Goal: Task Accomplishment & Management: Use online tool/utility

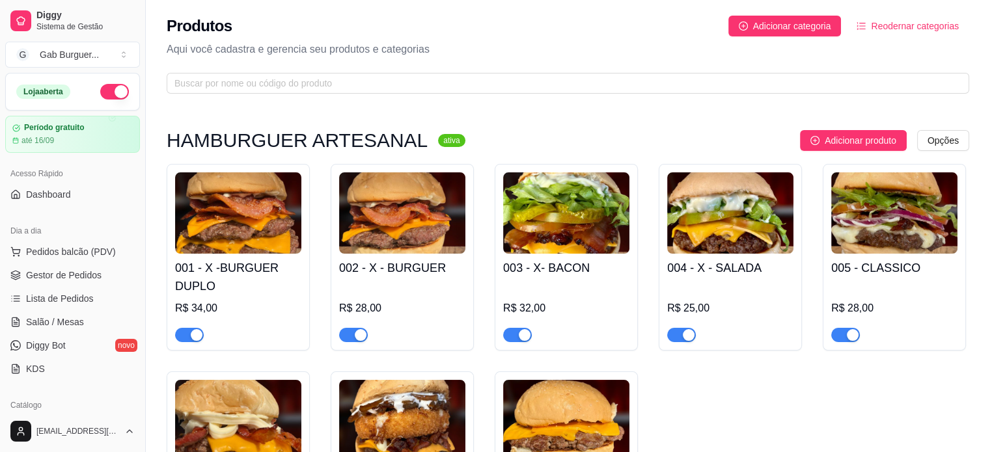
scroll to position [195, 0]
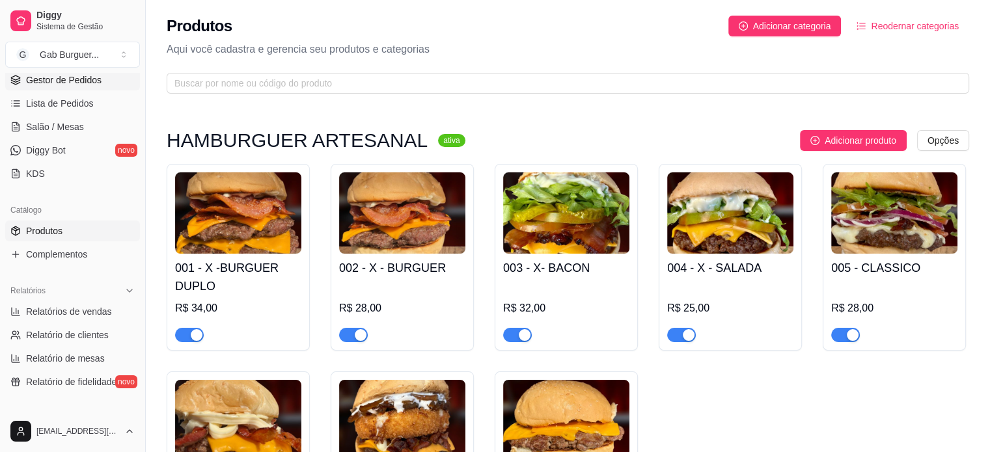
click at [83, 74] on span "Gestor de Pedidos" at bounding box center [63, 80] width 75 height 13
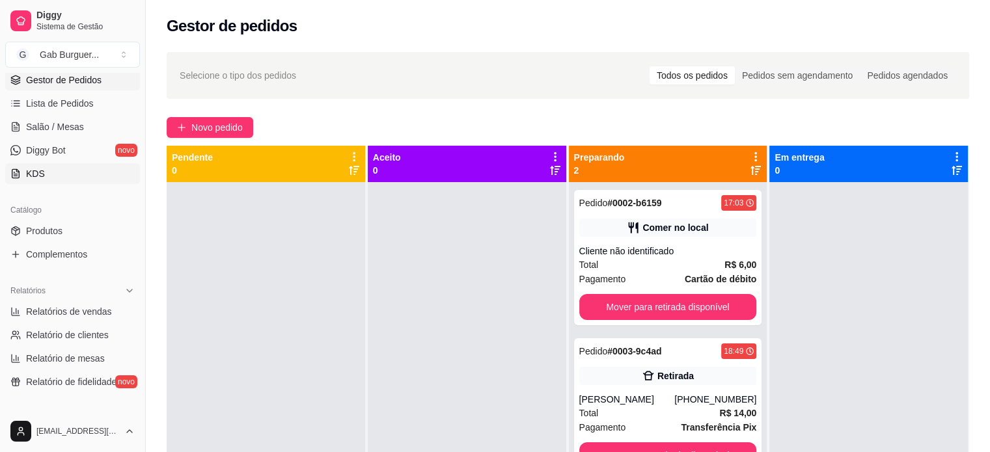
click at [79, 172] on link "KDS" at bounding box center [72, 173] width 135 height 21
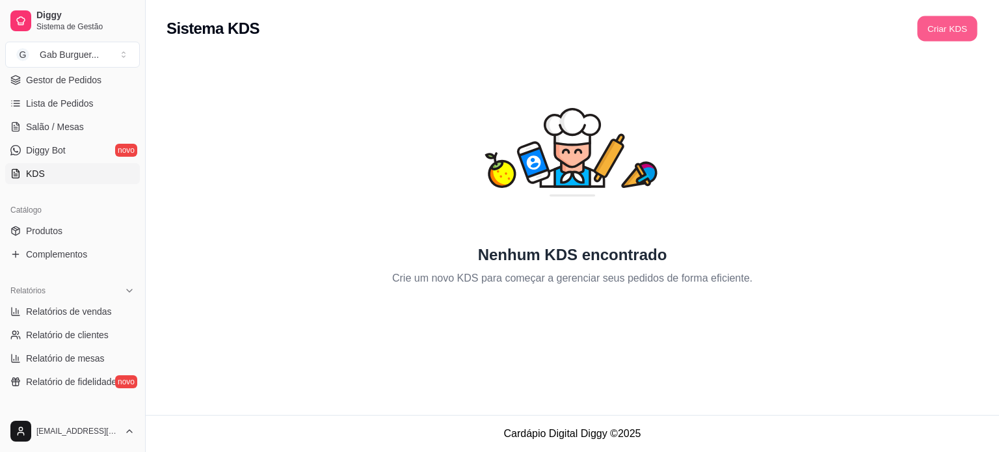
click at [967, 36] on button "Criar KDS" at bounding box center [947, 28] width 60 height 25
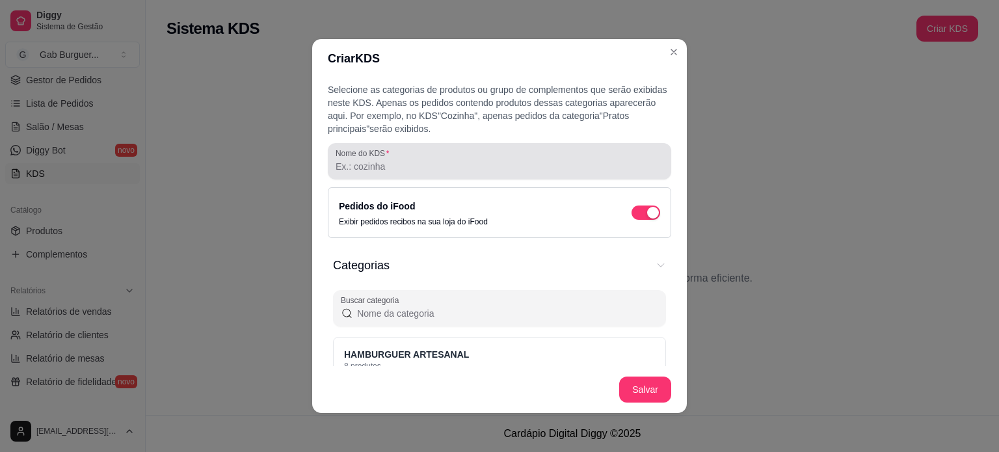
click at [377, 161] on input "Nome do KDS" at bounding box center [500, 166] width 328 height 13
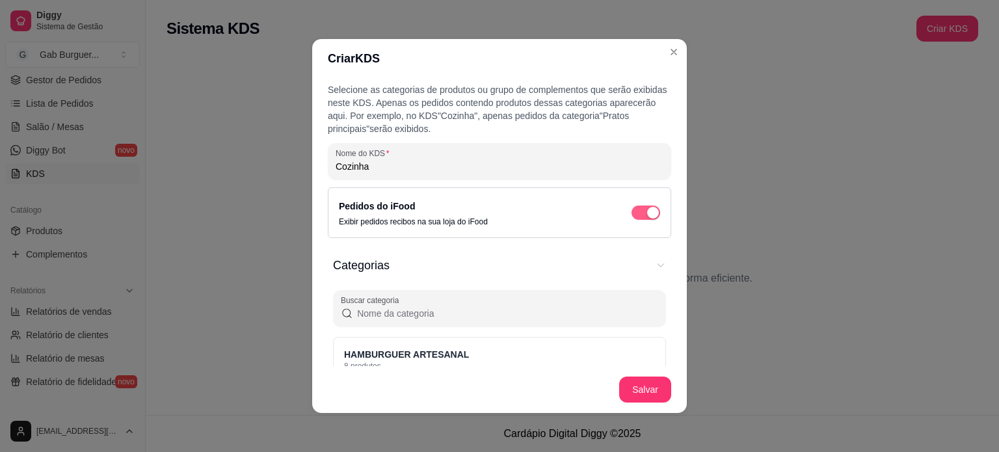
type input "Cozinha"
click at [632, 216] on span "button" at bounding box center [646, 213] width 29 height 14
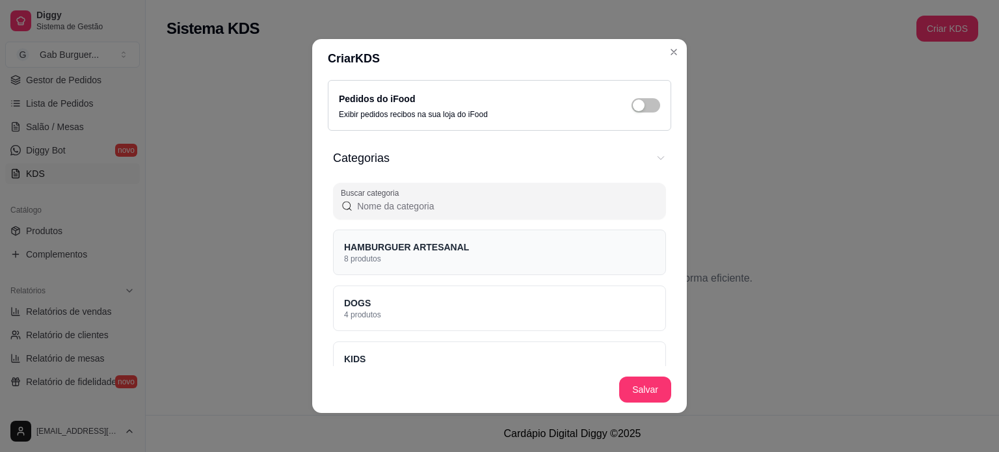
scroll to position [130, 0]
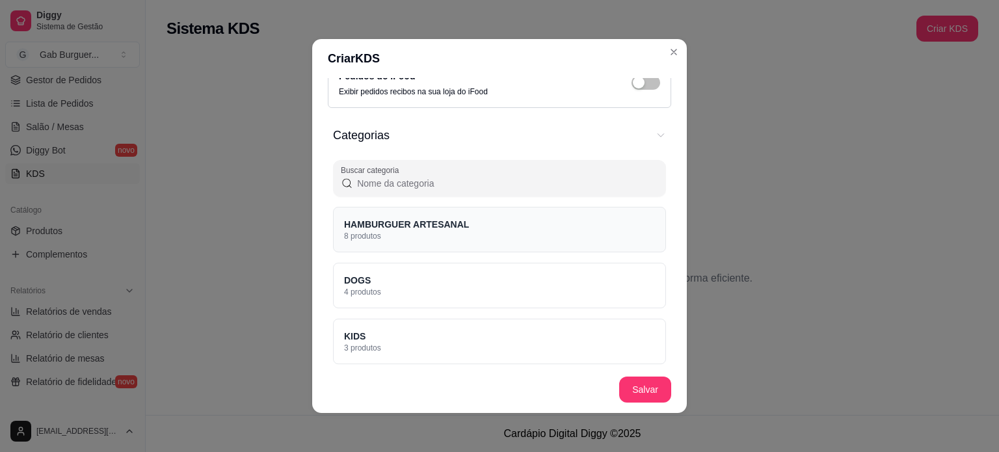
click at [519, 237] on div "HAMBURGUER ARTESANAL 8 produtos" at bounding box center [499, 230] width 333 height 46
click at [519, 300] on div "DOGS 4 produtos" at bounding box center [499, 286] width 333 height 46
click at [513, 323] on div "KIDS 3 produtos" at bounding box center [499, 342] width 333 height 46
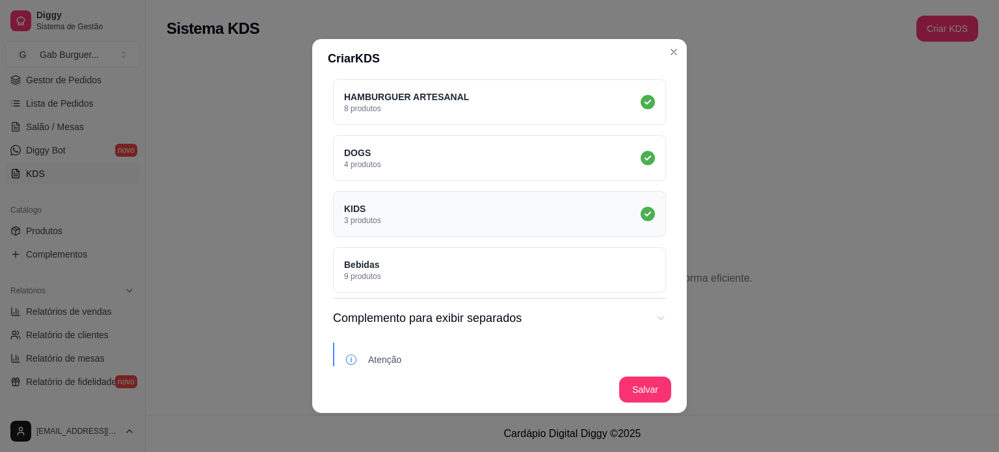
scroll to position [260, 0]
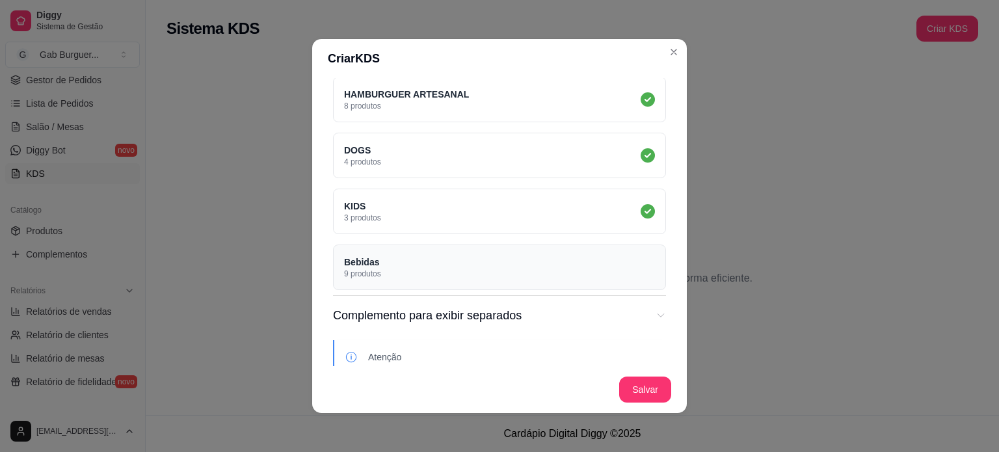
click at [500, 276] on div "Bebidas 9 produtos" at bounding box center [499, 268] width 333 height 46
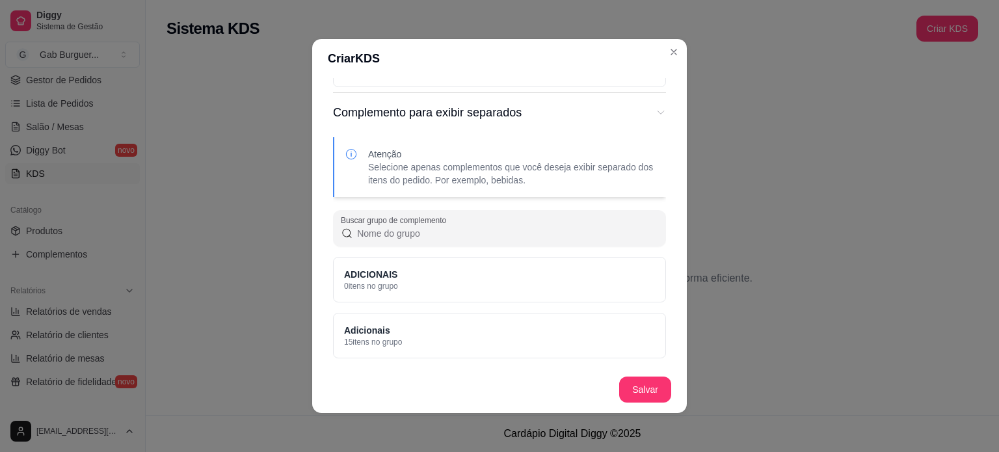
scroll to position [463, 0]
click at [428, 280] on div "ADICIONAIS 0 itens no grupo" at bounding box center [499, 280] width 333 height 46
click at [433, 344] on div "Adicionais 15 itens no grupo" at bounding box center [499, 336] width 333 height 46
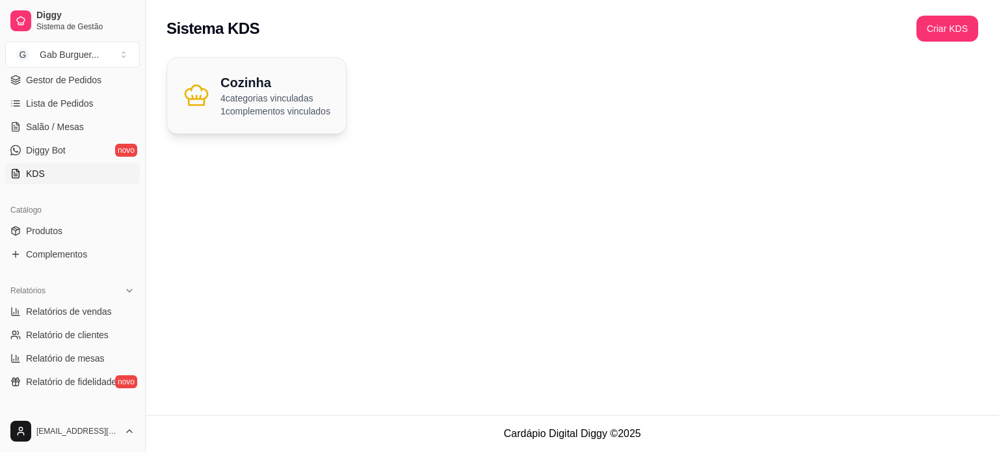
click at [323, 122] on div "Cozinha 4 categorias vinculadas 1 complementos vinculados" at bounding box center [256, 95] width 179 height 75
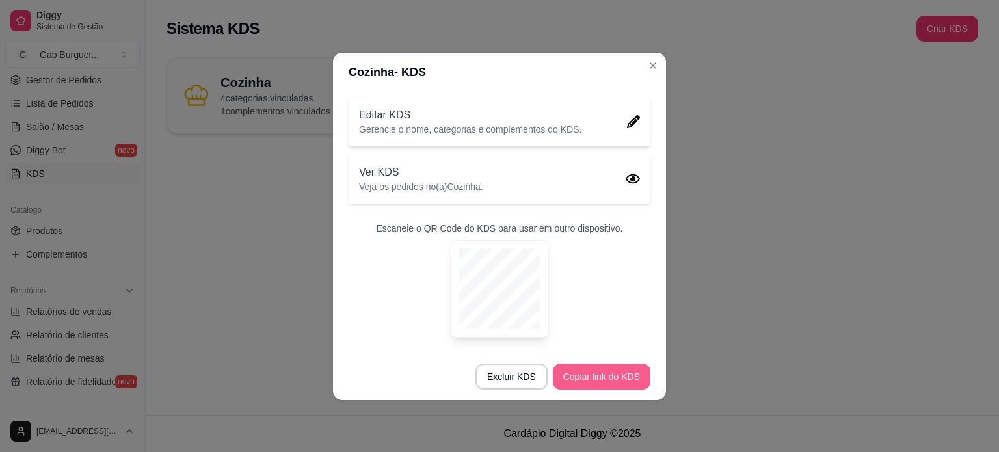
click at [587, 373] on button "Copiar link do KDS" at bounding box center [602, 377] width 98 height 26
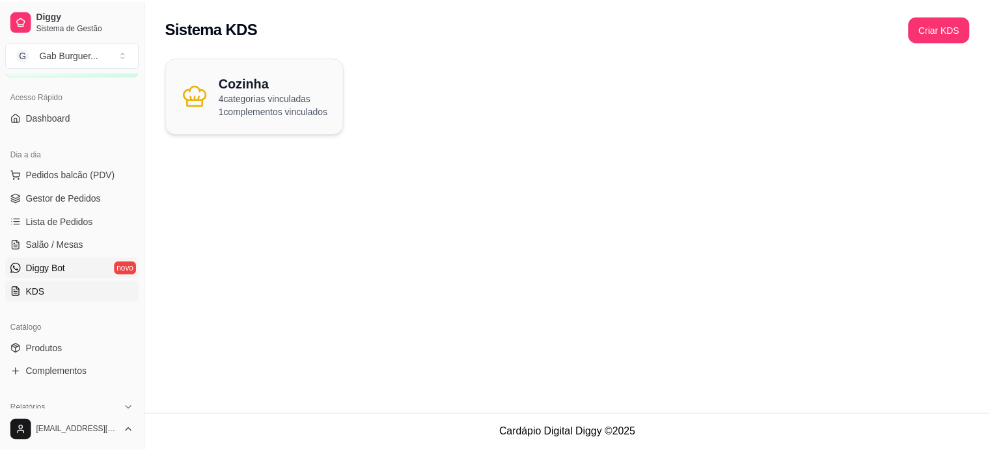
scroll to position [195, 0]
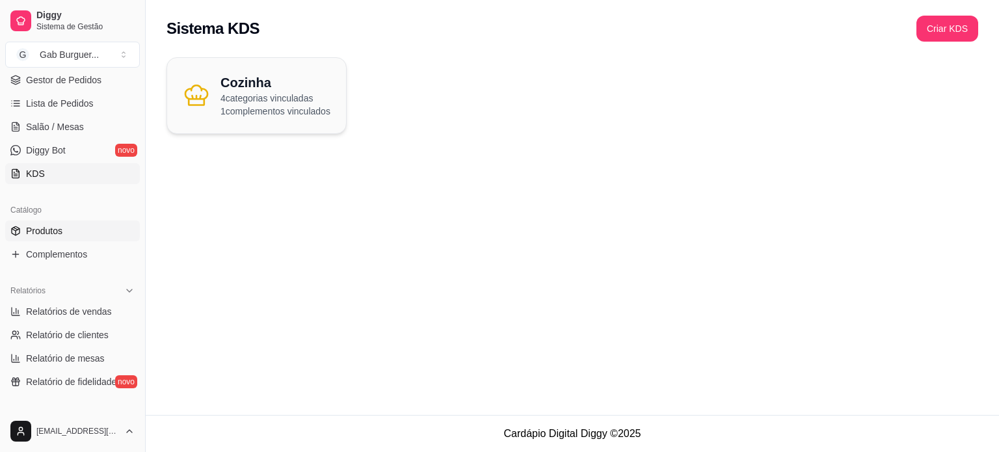
click at [75, 237] on link "Produtos" at bounding box center [72, 231] width 135 height 21
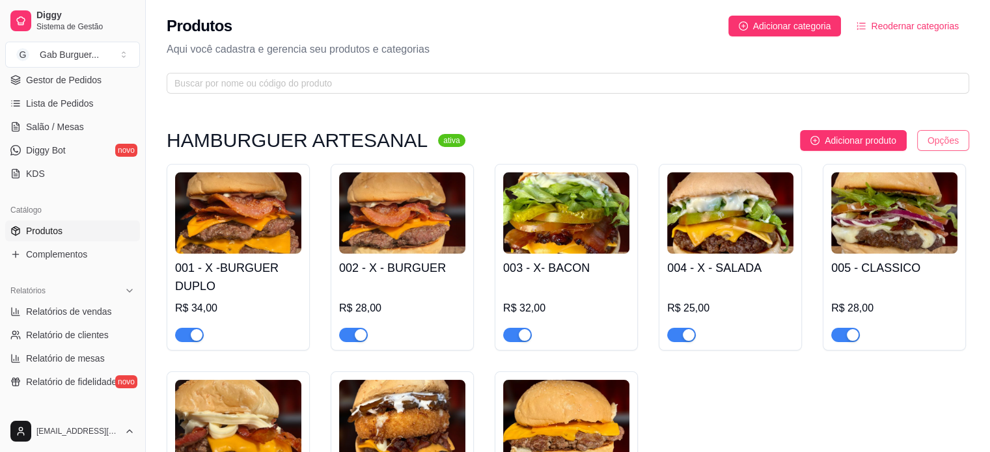
click at [934, 137] on html "Diggy Sistema de Gestão G Gab Burguer ... Loja aberta Período gratuito até 16/0…" at bounding box center [495, 226] width 990 height 452
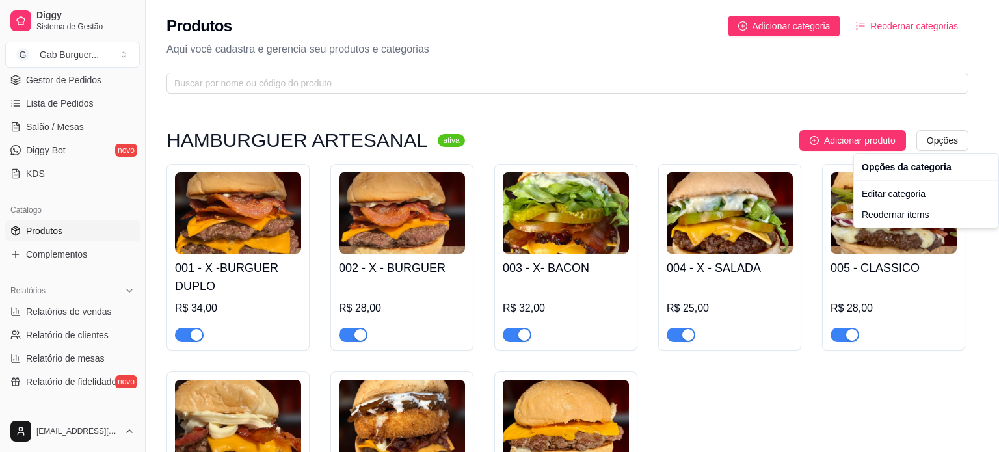
click at [336, 155] on html "Diggy Sistema de Gestão G Gab Burguer ... Loja aberta Período gratuito até 16/0…" at bounding box center [499, 226] width 999 height 452
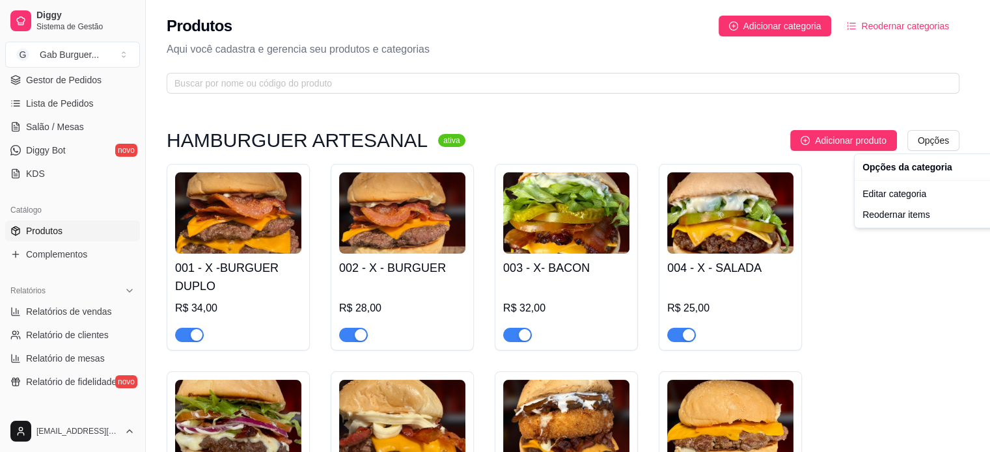
click at [336, 144] on h3 "HAMBURGUER ARTESANAL" at bounding box center [297, 141] width 261 height 16
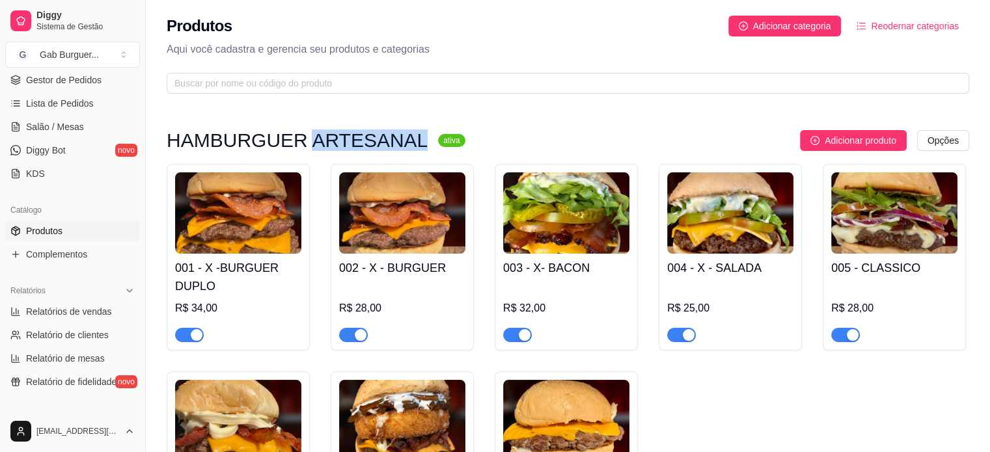
click at [336, 144] on h3 "HAMBURGUER ARTESANAL" at bounding box center [297, 141] width 261 height 16
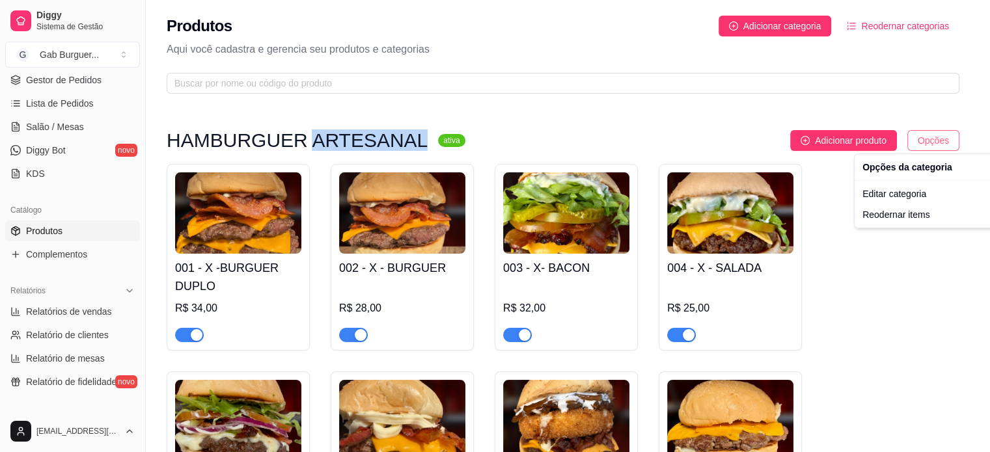
click at [939, 142] on html "Diggy Sistema de Gestão G Gab Burguer ... Loja aberta Período gratuito até 16/0…" at bounding box center [495, 226] width 990 height 452
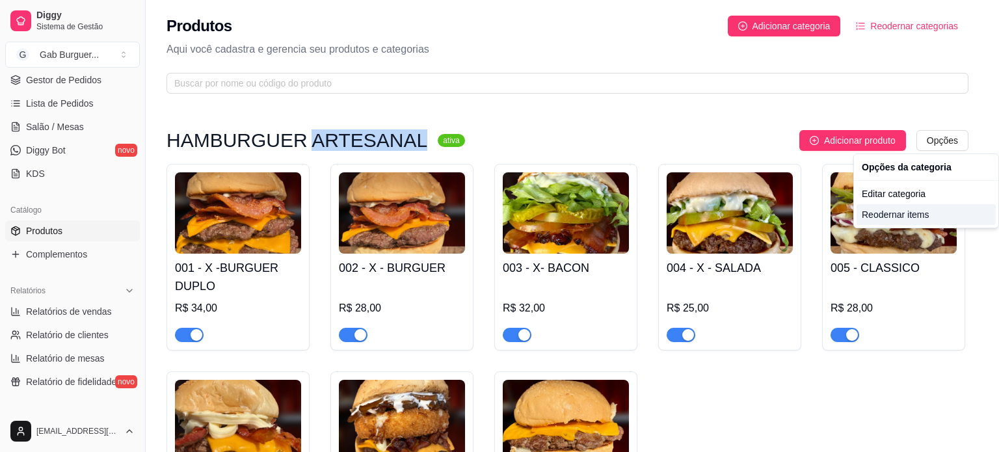
click at [923, 219] on div "Reodernar items" at bounding box center [926, 214] width 139 height 21
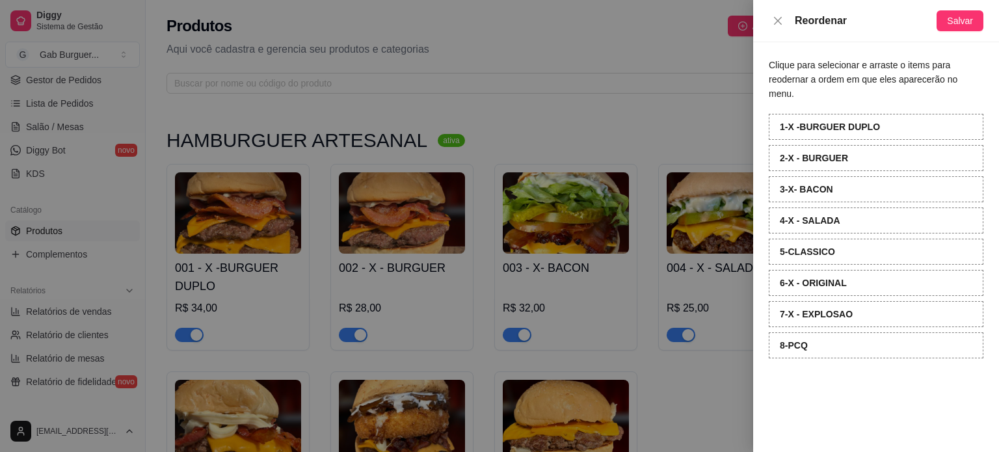
drag, startPoint x: 801, startPoint y: 31, endPoint x: 790, endPoint y: 26, distance: 11.4
click at [800, 31] on div "Reordenar Salvar" at bounding box center [876, 21] width 246 height 42
click at [779, 22] on icon "close" at bounding box center [778, 20] width 8 height 8
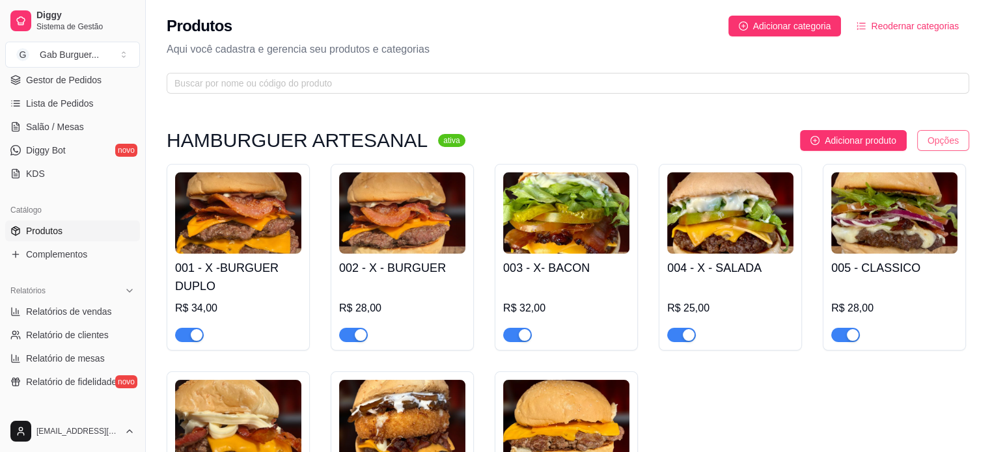
click at [939, 138] on html "Diggy Sistema de Gestão G Gab Burguer ... Loja aberta Período gratuito até 16/0…" at bounding box center [495, 226] width 990 height 452
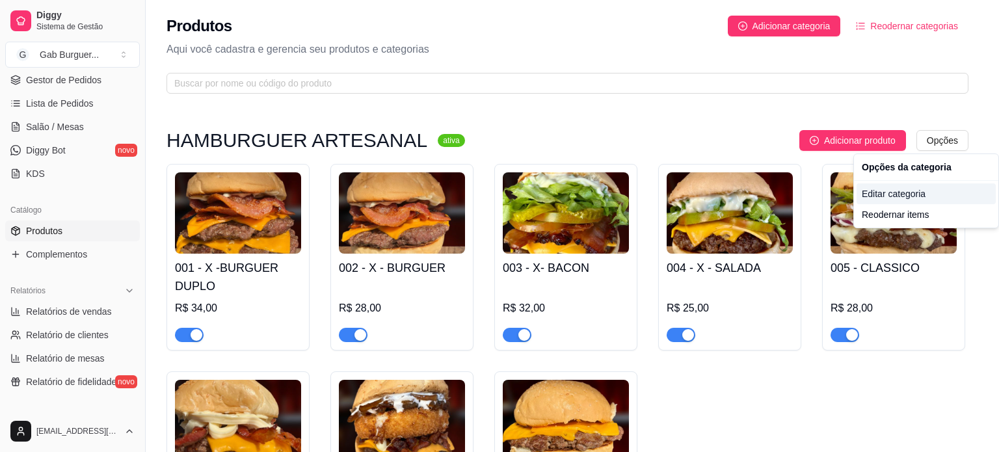
click at [922, 196] on div "Editar categoria" at bounding box center [926, 193] width 139 height 21
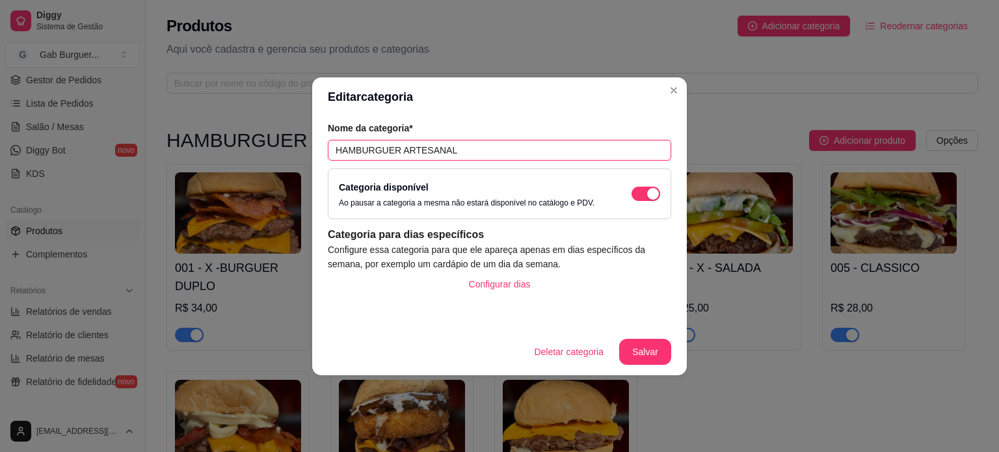
click at [366, 148] on input "HAMBURGUER ARTESANAL" at bounding box center [500, 150] width 344 height 21
type input "HAMBÚRGUER ARTESANAL"
click at [656, 347] on button "Salvar" at bounding box center [645, 352] width 52 height 26
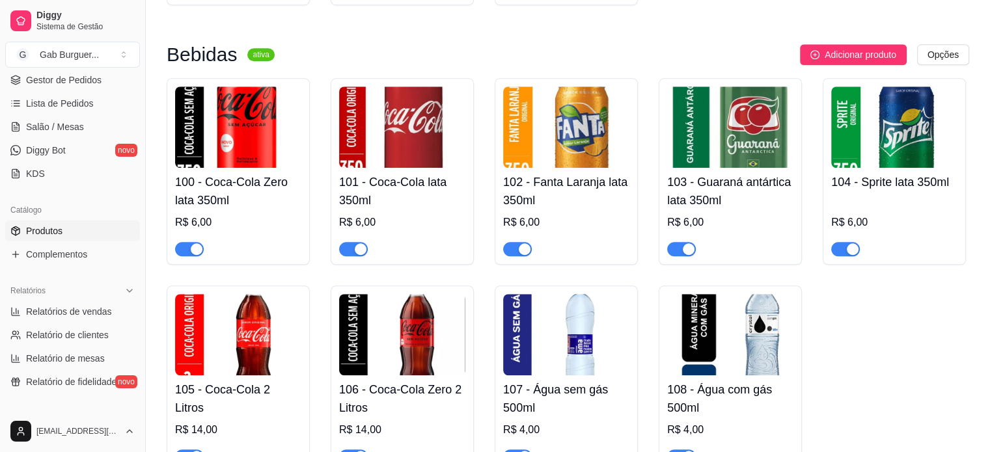
scroll to position [1125, 0]
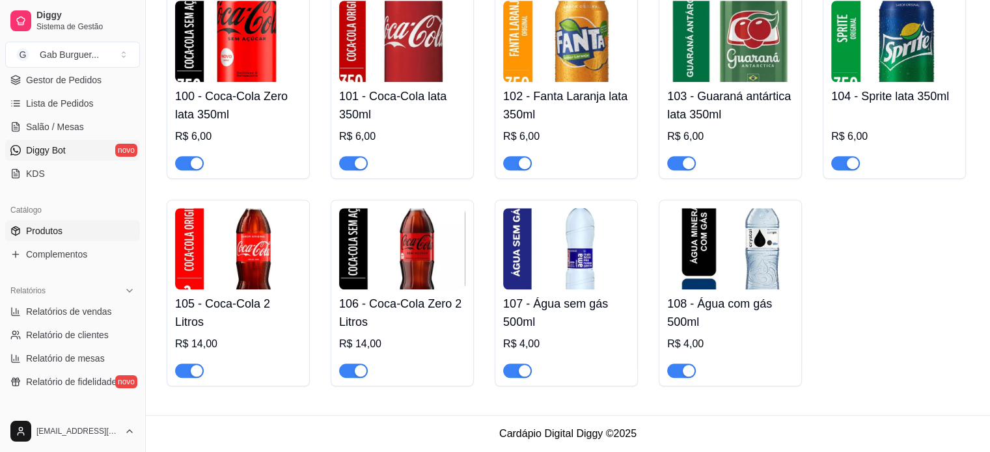
click at [82, 155] on link "Diggy Bot novo" at bounding box center [72, 150] width 135 height 21
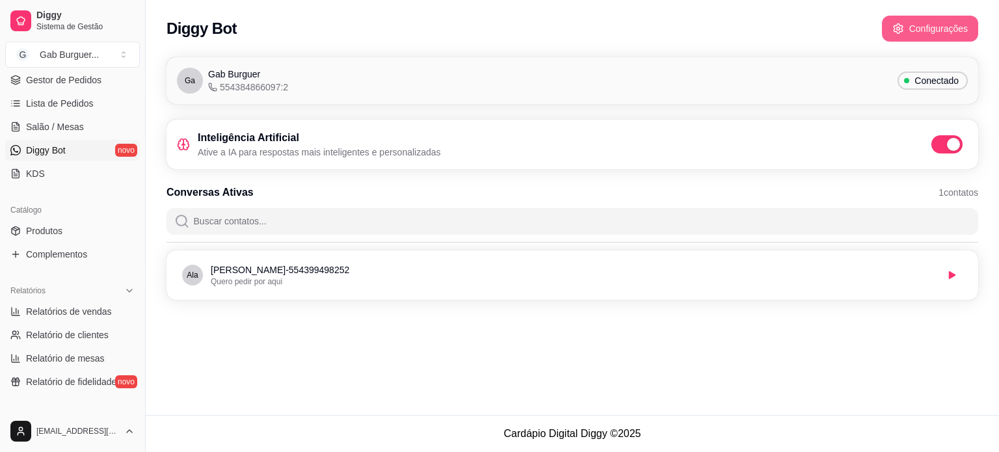
click at [928, 40] on button "Configurações" at bounding box center [930, 29] width 96 height 26
click at [72, 312] on span "Relatórios de vendas" at bounding box center [69, 311] width 86 height 13
select select "ALL"
select select "0"
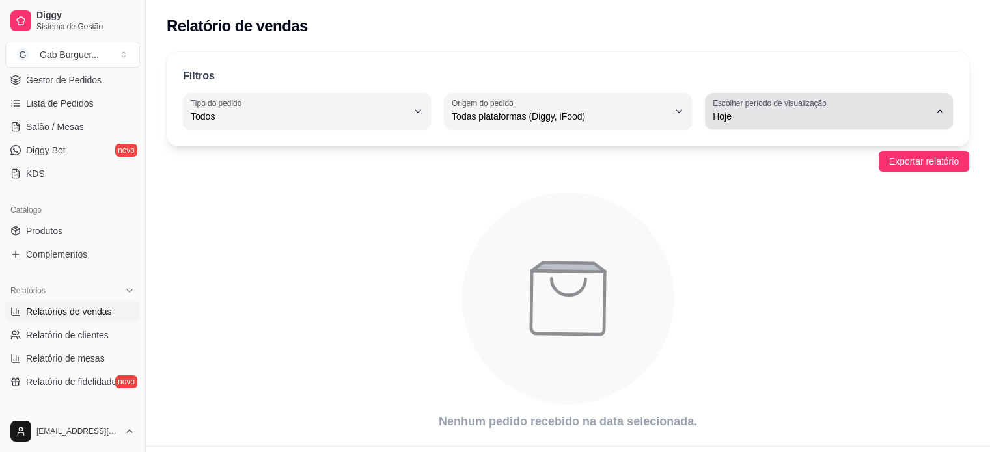
click at [747, 109] on div "Hoje" at bounding box center [820, 111] width 217 height 26
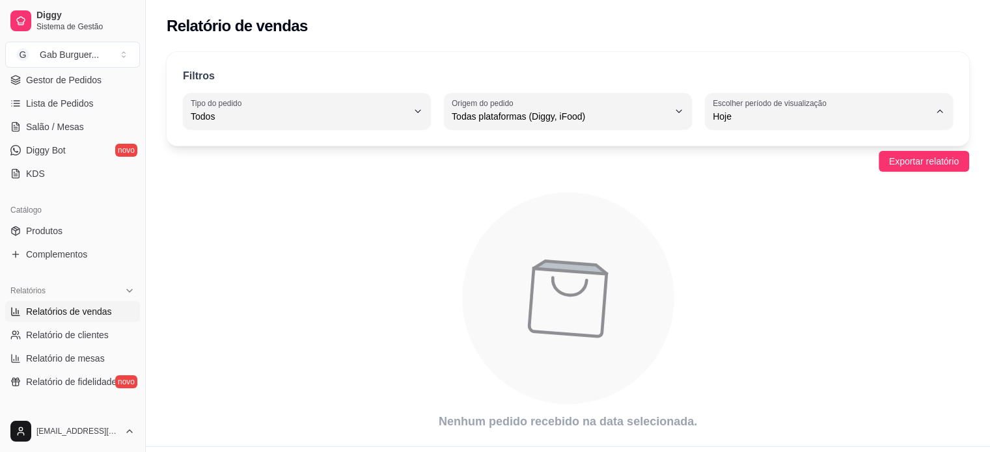
click at [758, 196] on span "7 dias" at bounding box center [823, 189] width 206 height 12
type input "7"
select select "7"
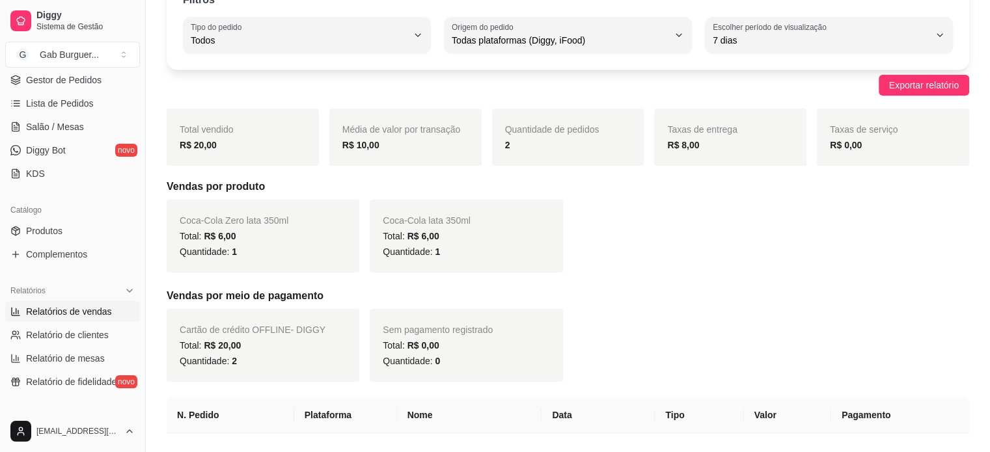
scroll to position [258, 0]
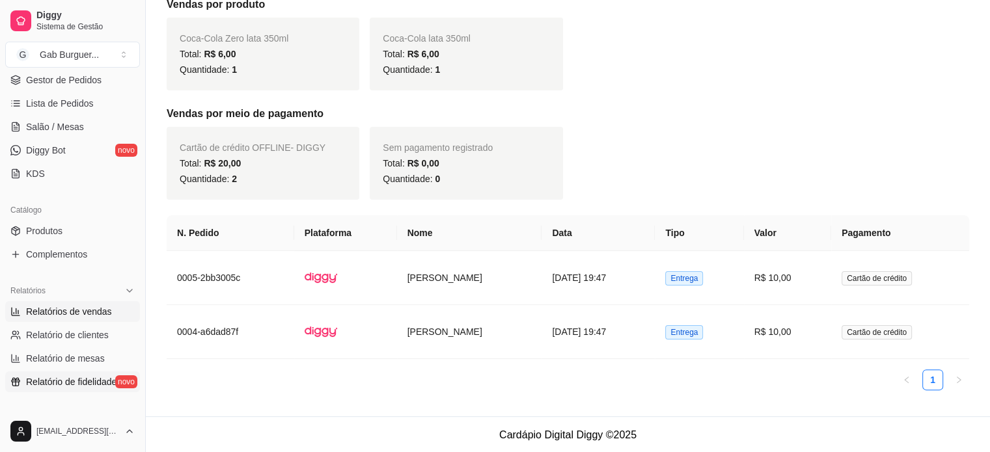
click at [75, 385] on span "Relatório de fidelidade" at bounding box center [71, 381] width 90 height 13
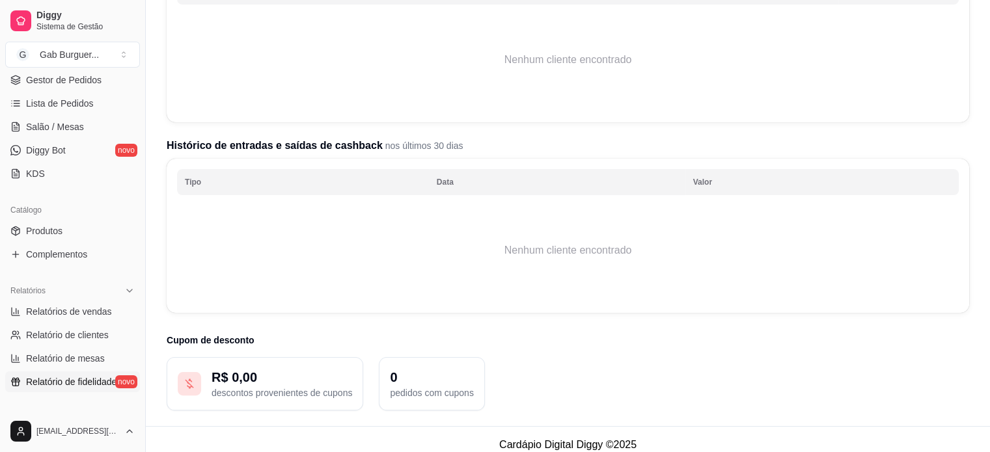
scroll to position [234, 0]
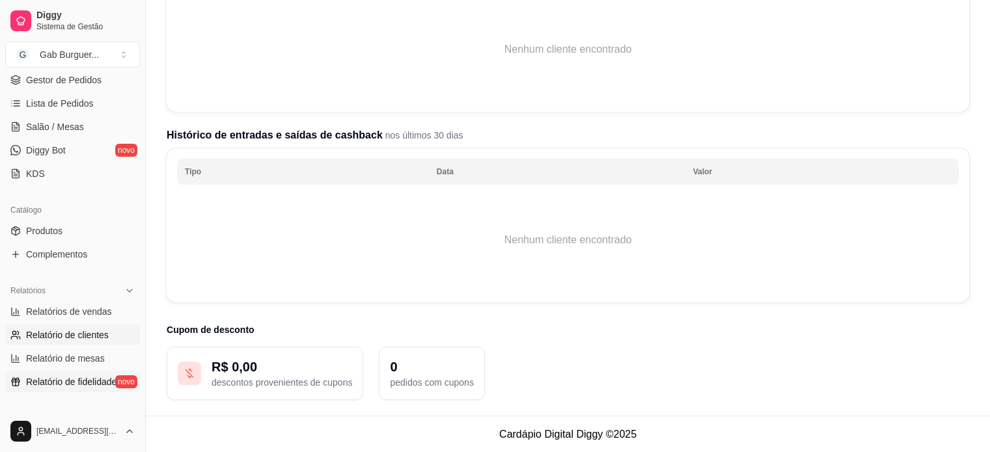
click at [74, 335] on span "Relatório de clientes" at bounding box center [67, 335] width 83 height 13
select select "30"
select select "HIGHEST_TOTAL_SPENT_WITH_ORDERS"
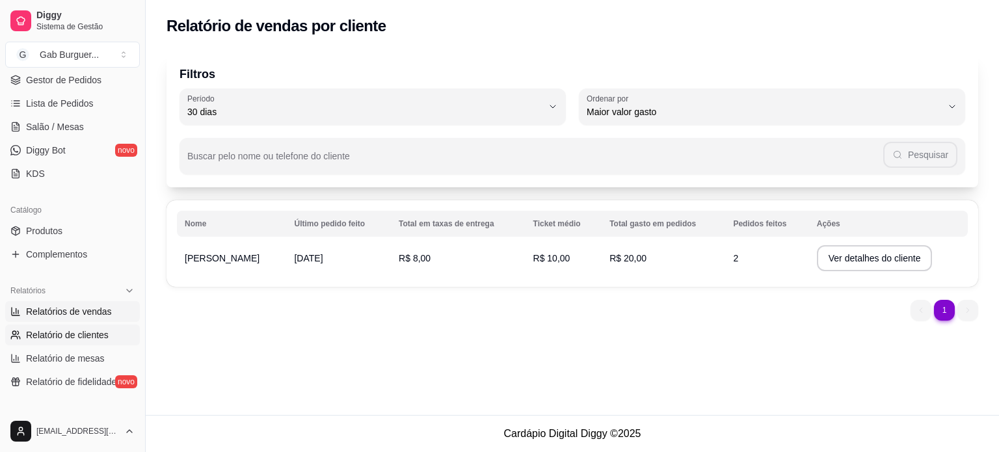
click at [81, 310] on span "Relatórios de vendas" at bounding box center [69, 311] width 86 height 13
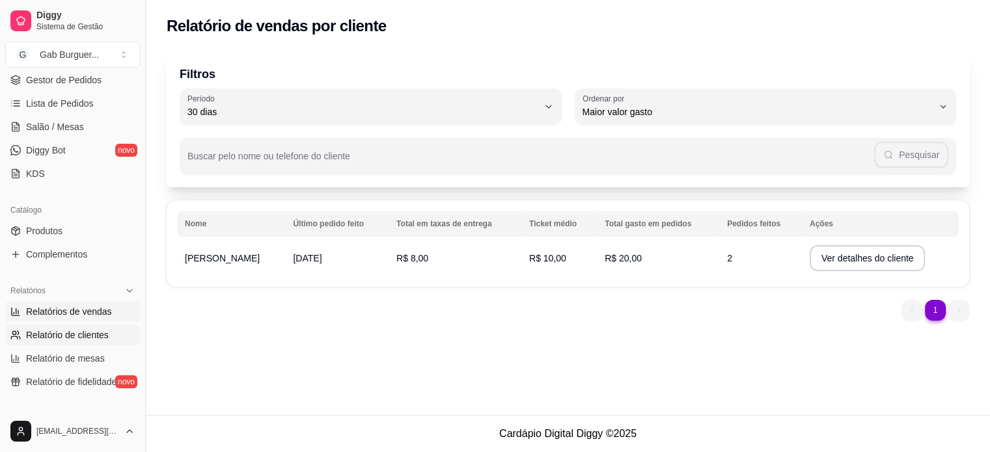
select select "ALL"
select select "0"
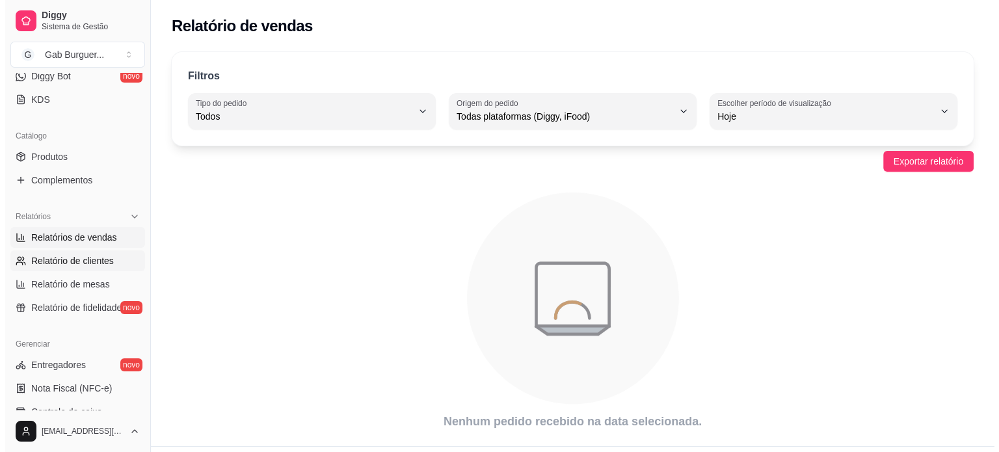
scroll to position [455, 0]
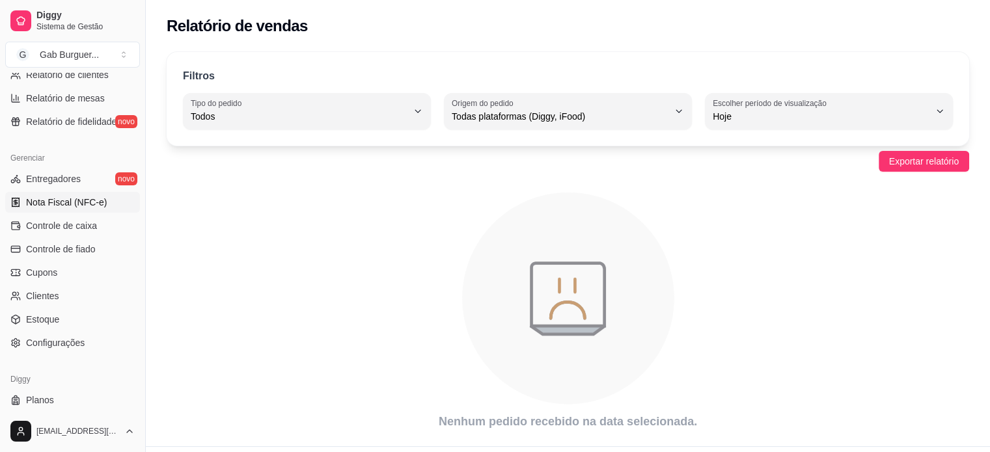
click at [92, 201] on span "Nota Fiscal (NFC-e)" at bounding box center [66, 202] width 81 height 13
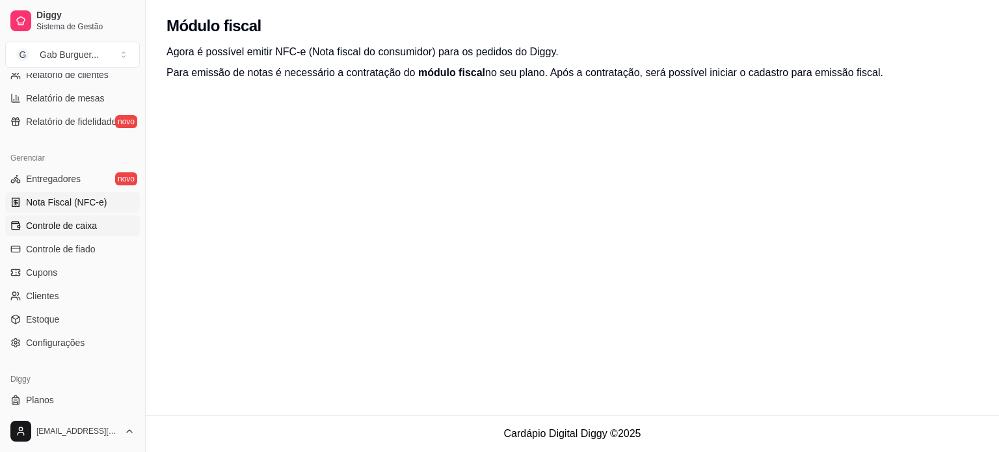
click at [90, 216] on link "Controle de caixa" at bounding box center [72, 225] width 135 height 21
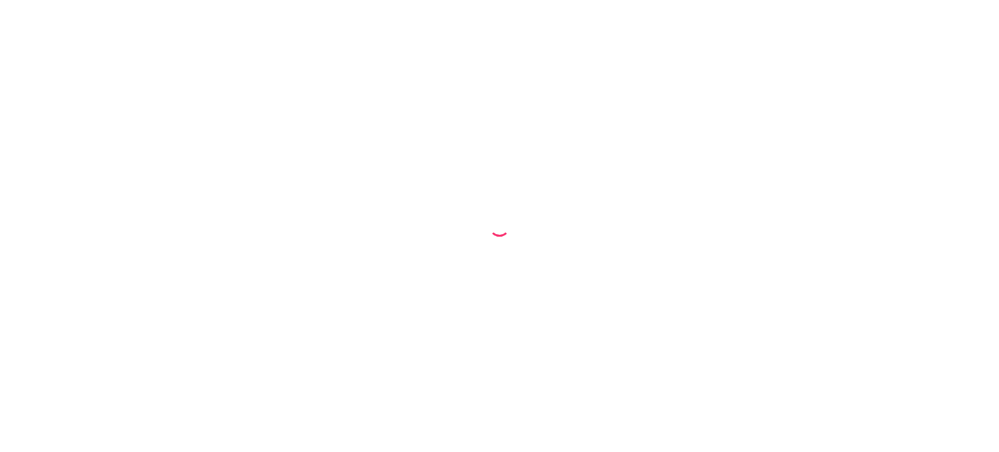
select select "68ab98c42f97e095a0eda1e6"
